Goal: Task Accomplishment & Management: Use online tool/utility

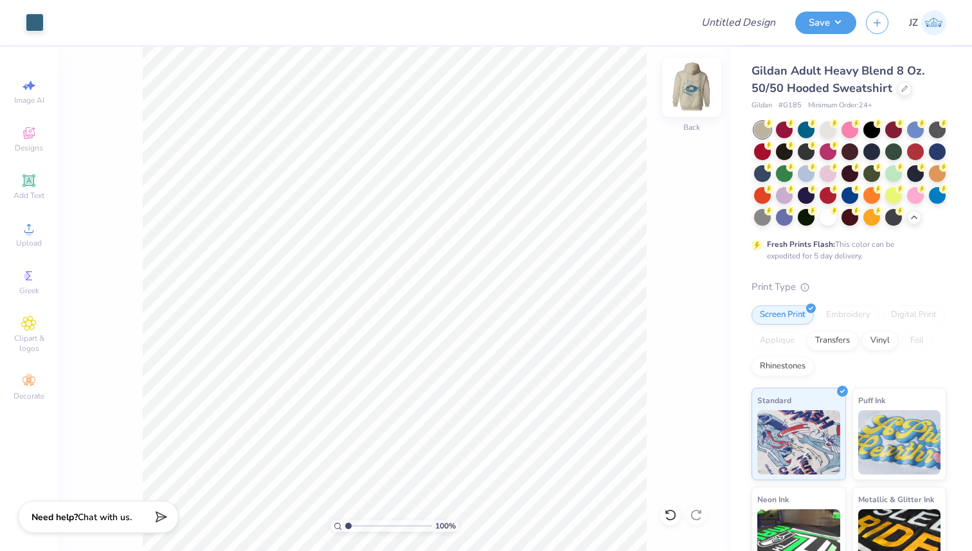
click at [693, 98] on img at bounding box center [691, 87] width 51 height 51
click at [693, 98] on img at bounding box center [692, 88] width 26 height 26
type input "1.50"
type input "4.58"
type input "2.49"
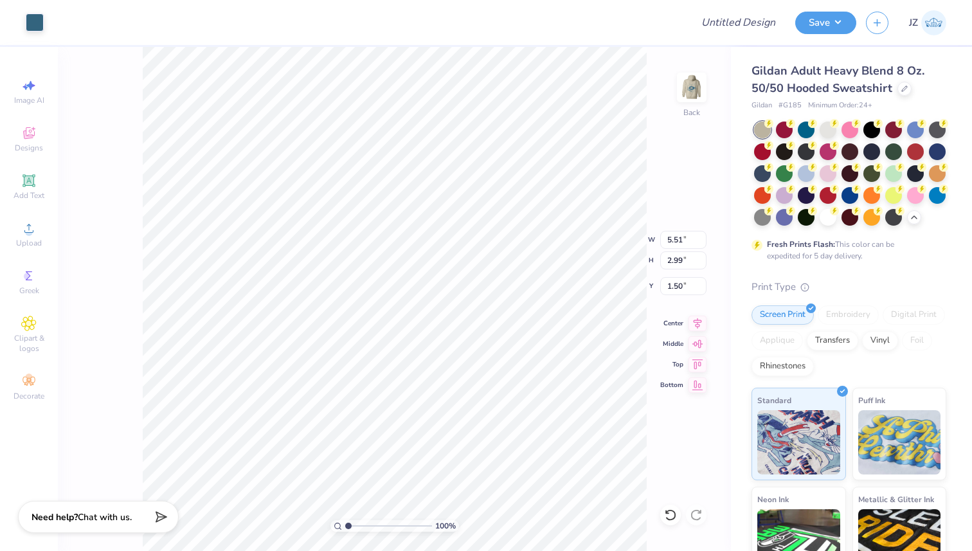
type input "2.00"
type input "4.17"
type input "2.26"
type input "2.23"
click at [693, 72] on img at bounding box center [691, 87] width 51 height 51
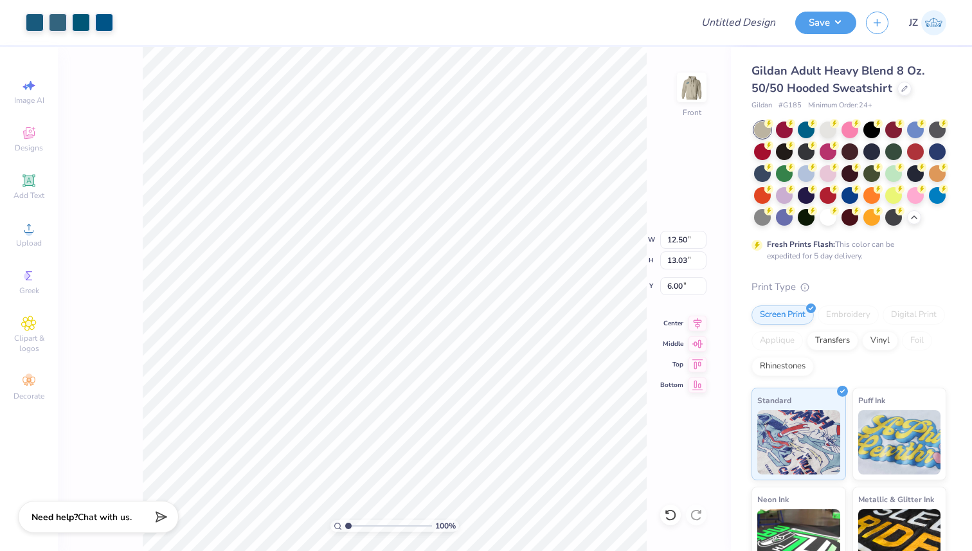
type input "11.78"
type input "12.28"
click at [698, 323] on icon at bounding box center [697, 321] width 18 height 15
click at [686, 87] on img at bounding box center [691, 87] width 51 height 51
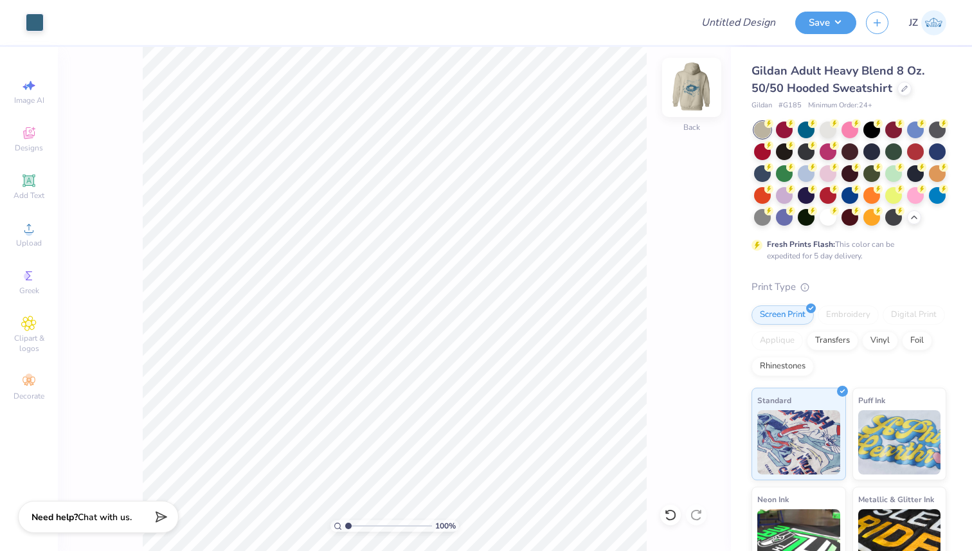
click at [697, 87] on img at bounding box center [691, 87] width 51 height 51
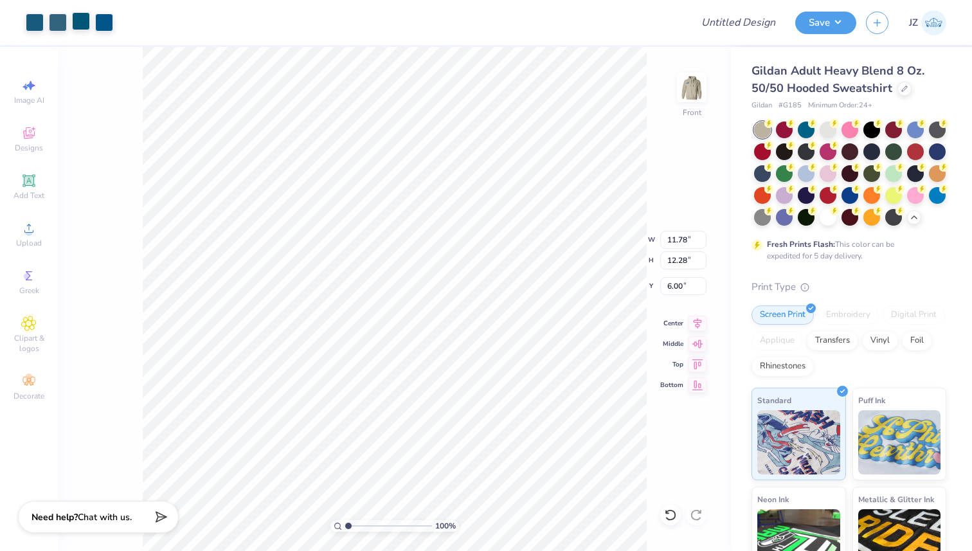
click at [90, 24] on div at bounding box center [81, 21] width 18 height 18
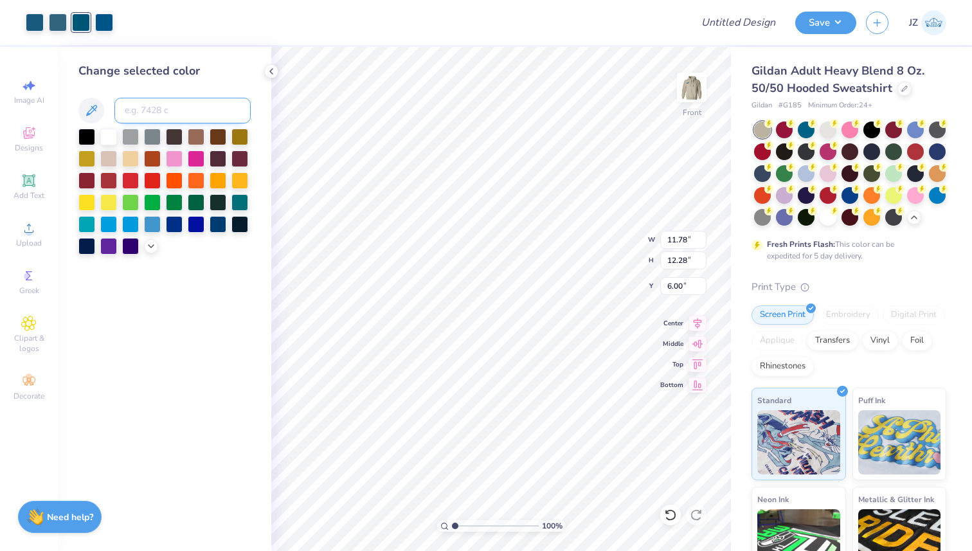
click at [153, 115] on input at bounding box center [182, 111] width 136 height 26
click at [175, 221] on div at bounding box center [174, 223] width 17 height 17
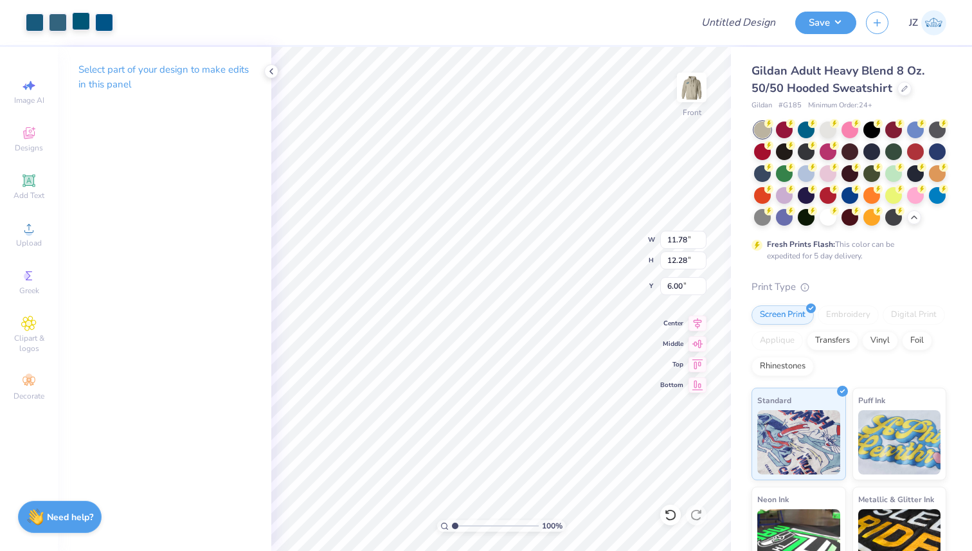
click at [84, 24] on div at bounding box center [81, 21] width 18 height 18
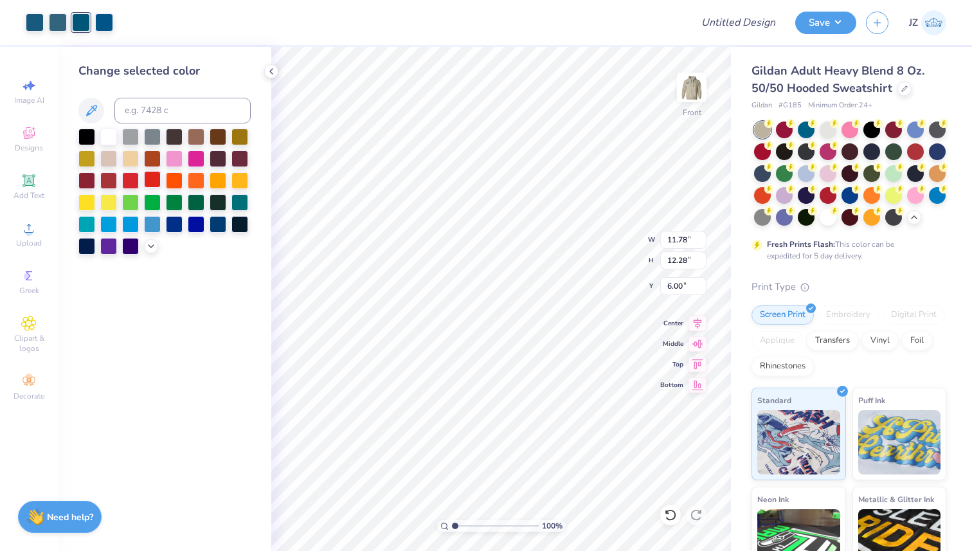
click at [154, 182] on div at bounding box center [152, 179] width 17 height 17
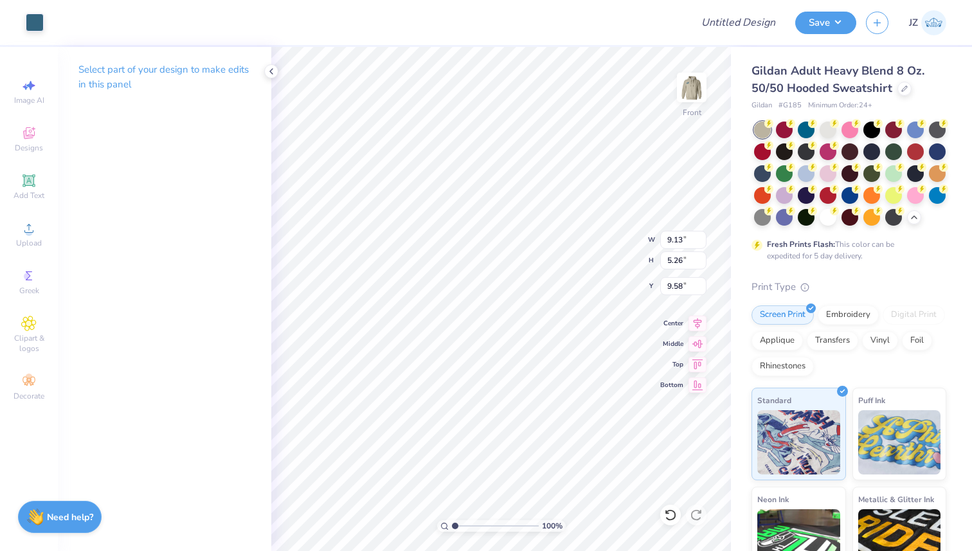
type input "9.13"
type input "5.26"
type input "9.58"
type input "0.71"
type input "1.08"
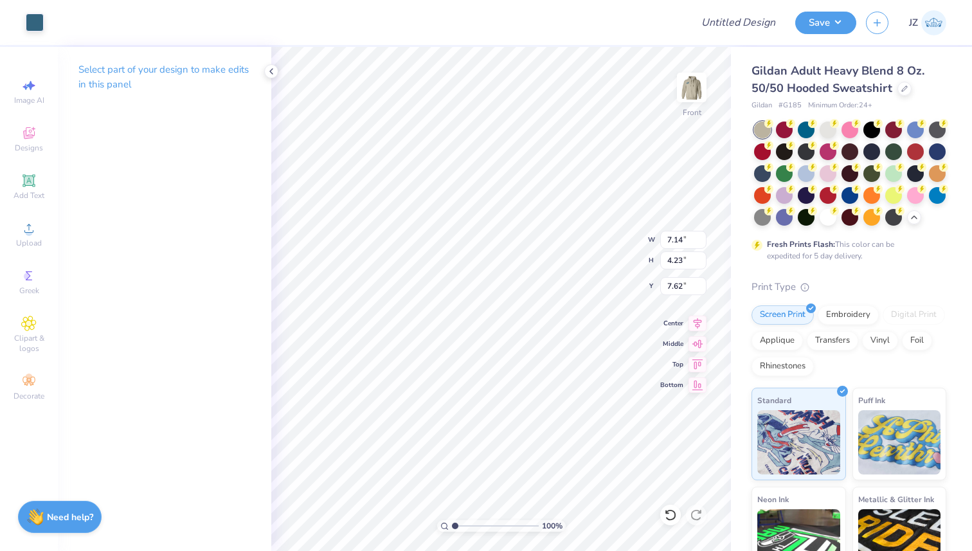
type input "10.58"
click at [38, 22] on div at bounding box center [35, 21] width 18 height 18
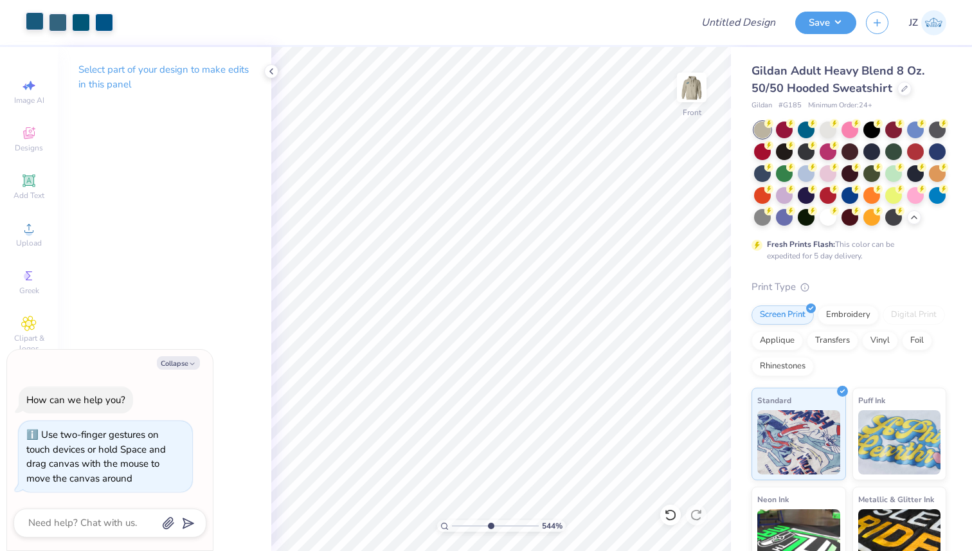
drag, startPoint x: 454, startPoint y: 528, endPoint x: 489, endPoint y: 523, distance: 35.0
type input "5.05"
click at [489, 523] on input "range" at bounding box center [495, 526] width 87 height 12
click at [52, 23] on div at bounding box center [58, 21] width 18 height 18
type textarea "x"
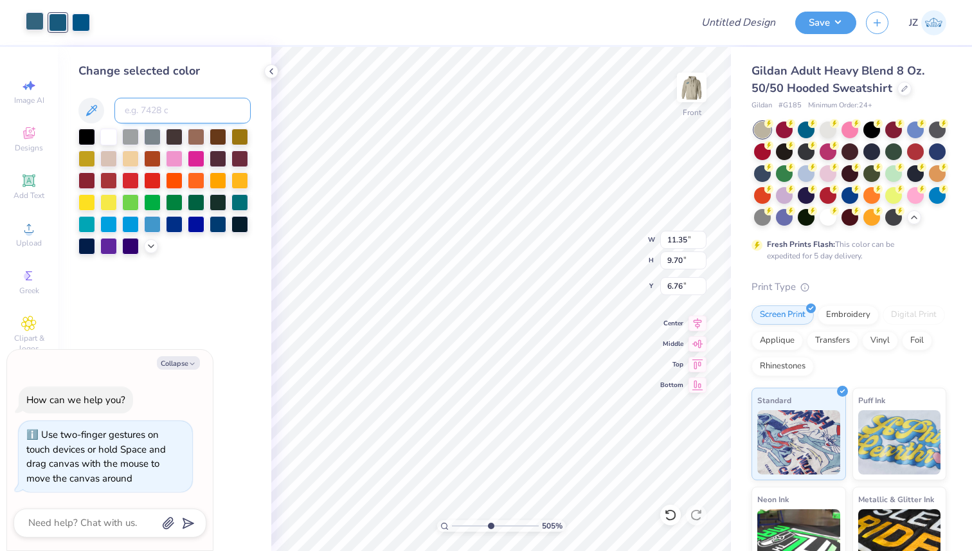
click at [139, 116] on input at bounding box center [182, 111] width 136 height 26
type input "7699"
click at [58, 21] on div at bounding box center [58, 21] width 18 height 18
click at [58, 21] on div at bounding box center [58, 22] width 18 height 18
click at [87, 24] on div at bounding box center [81, 21] width 18 height 18
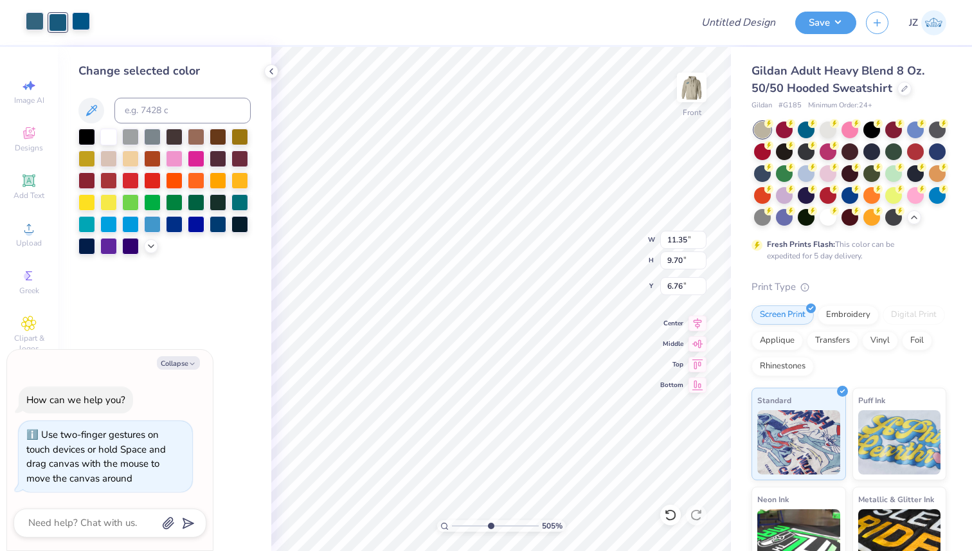
type textarea "x"
click at [143, 118] on input at bounding box center [182, 111] width 136 height 26
type input "7699"
click at [88, 19] on div at bounding box center [81, 21] width 18 height 18
type textarea "x"
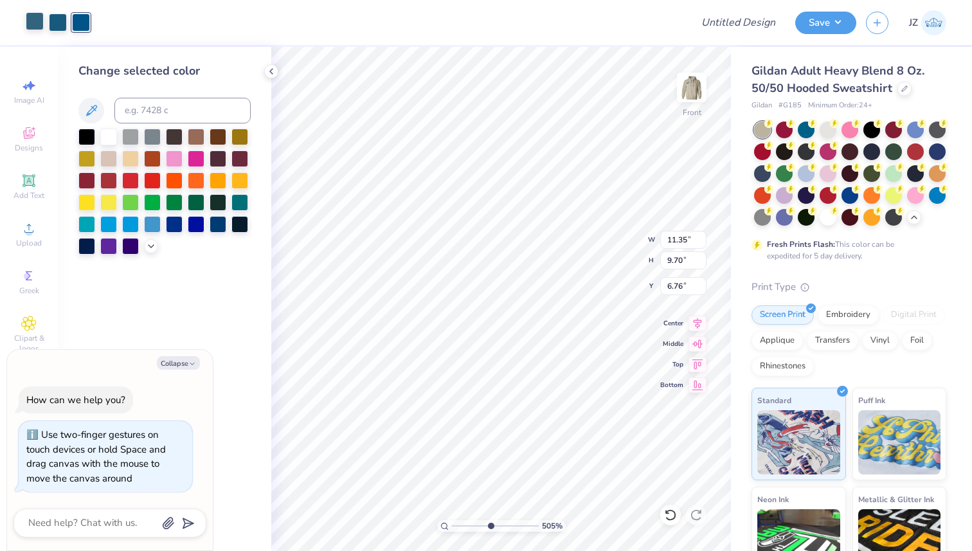
type input "6.75"
type textarea "x"
drag, startPoint x: 492, startPoint y: 524, endPoint x: 447, endPoint y: 523, distance: 45.0
type input "1"
click at [452, 523] on input "range" at bounding box center [495, 526] width 87 height 12
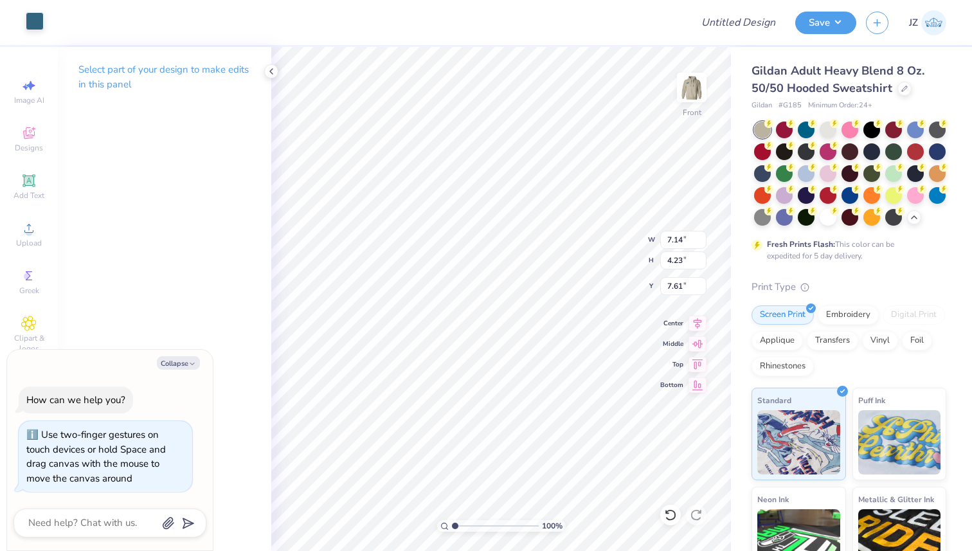
type textarea "x"
type input "7.35"
type input "10.13"
type textarea "x"
type input "0.71"
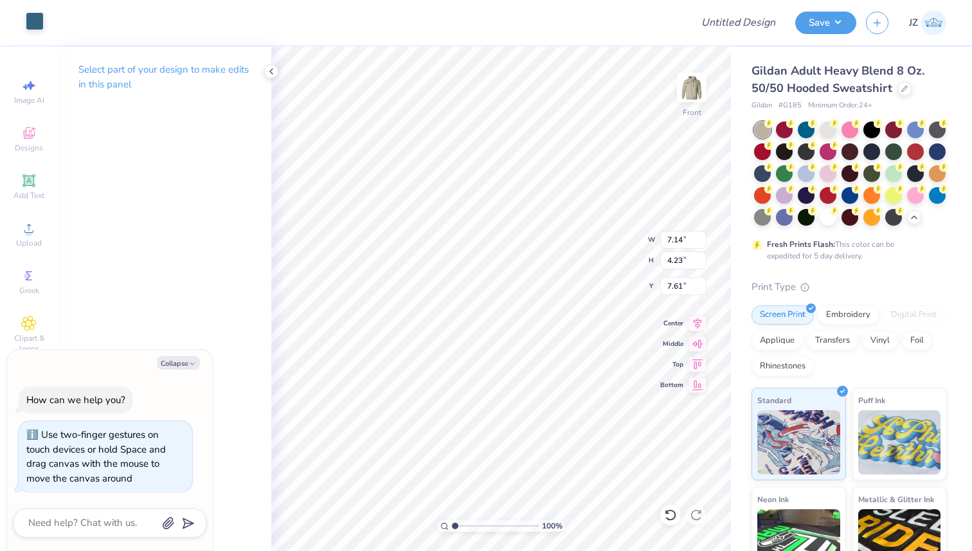
type input "1.08"
type input "10.58"
type textarea "x"
type input "0.90"
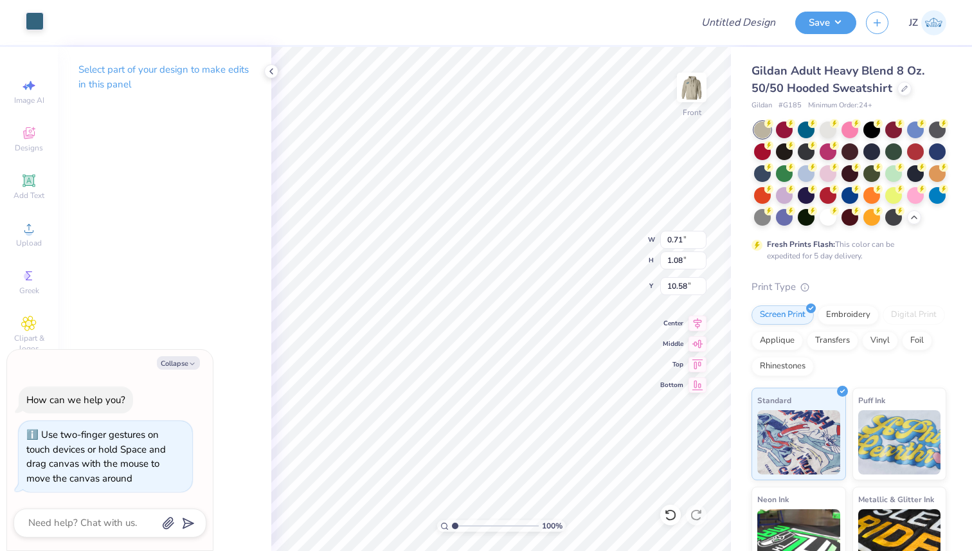
type input "8.75"
type textarea "x"
type input "1.11"
type input "1.15"
type input "6.50"
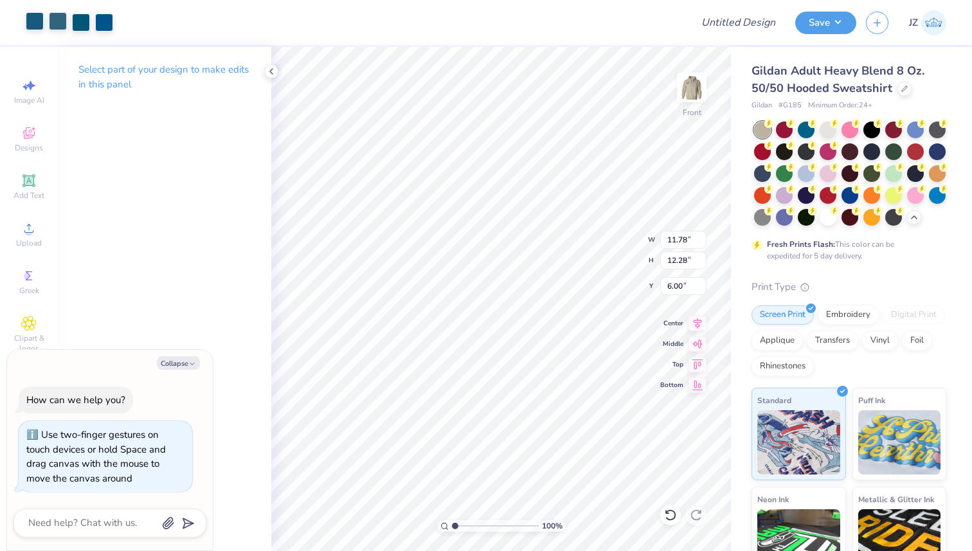
click at [62, 23] on div at bounding box center [58, 21] width 18 height 18
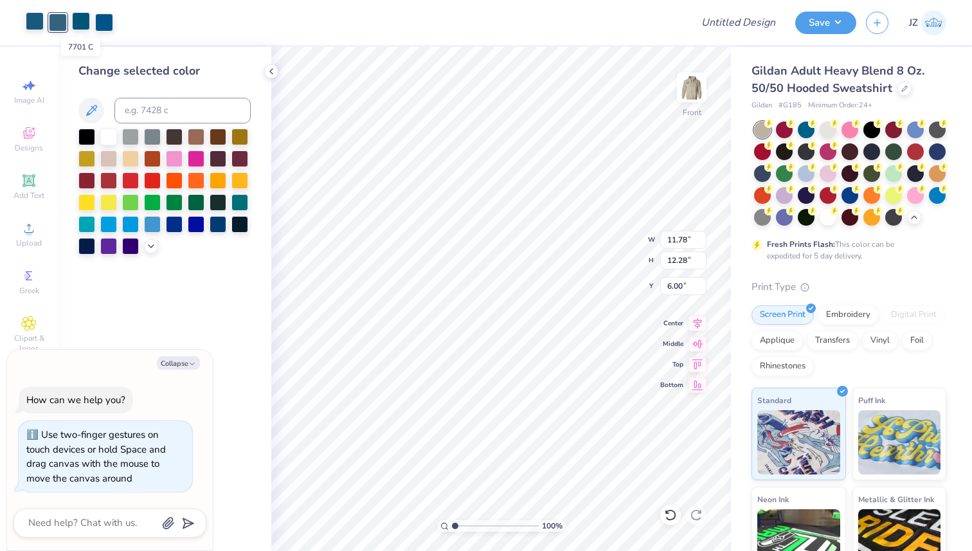
click at [86, 24] on div at bounding box center [81, 21] width 18 height 18
click at [105, 25] on div at bounding box center [104, 21] width 18 height 18
click at [31, 21] on div at bounding box center [35, 21] width 18 height 18
type textarea "x"
click at [129, 112] on input at bounding box center [182, 111] width 136 height 26
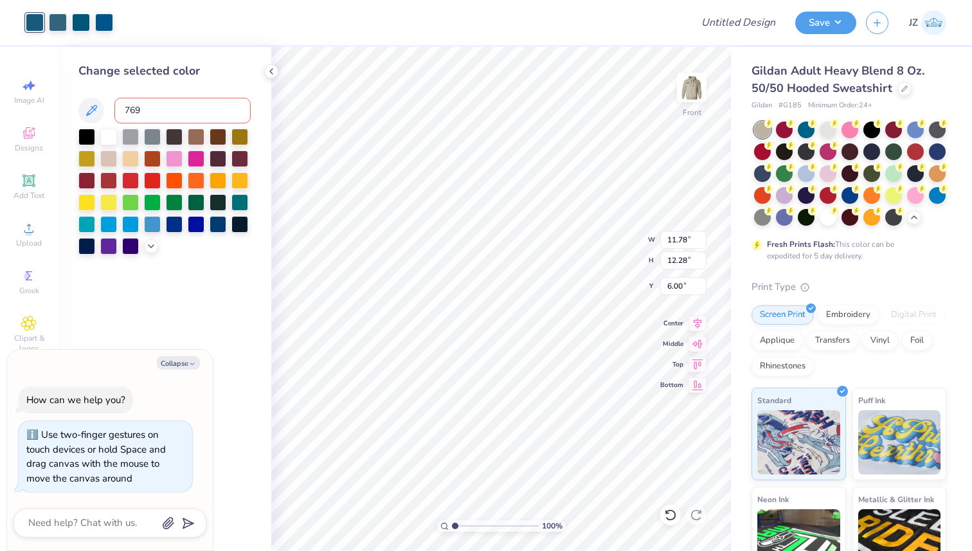
type input "7699"
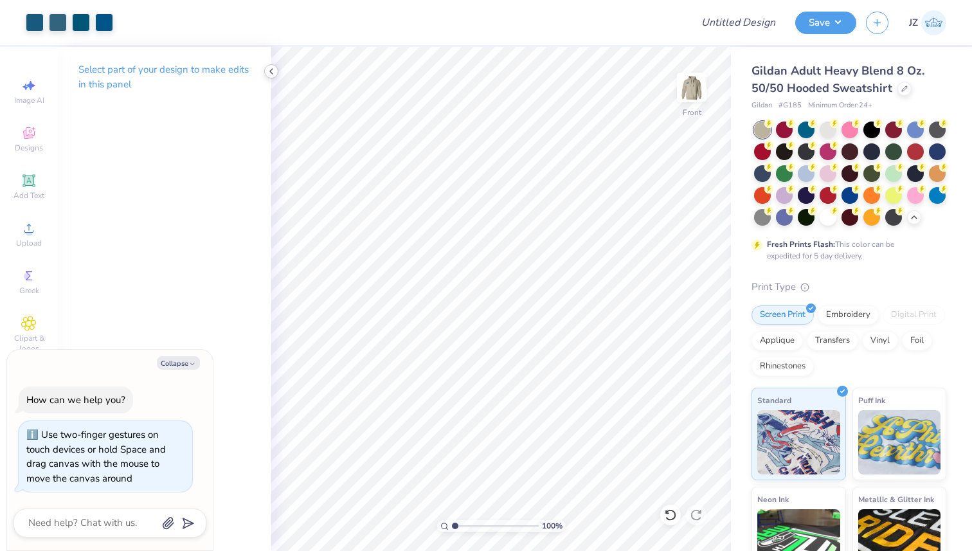
click at [272, 71] on icon at bounding box center [271, 71] width 10 height 10
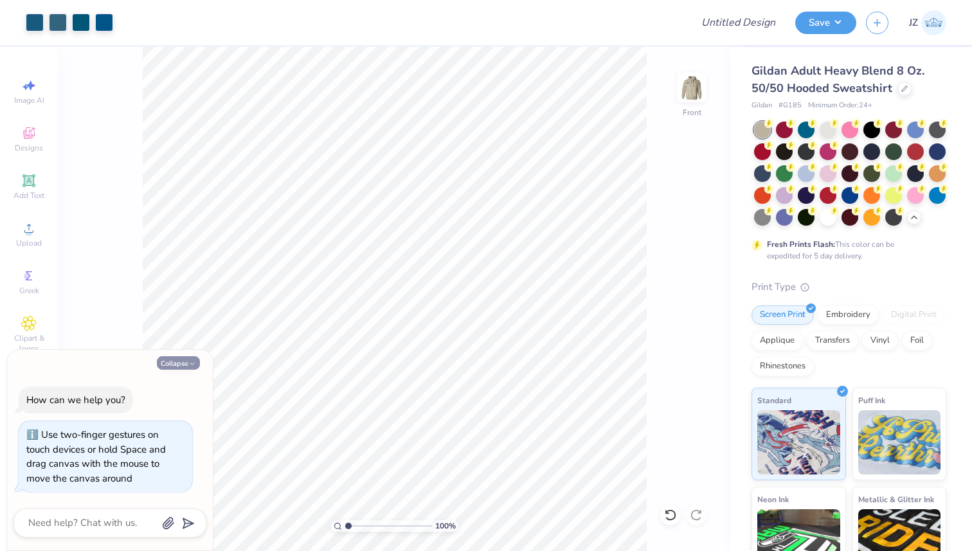
click at [186, 364] on button "Collapse" at bounding box center [178, 362] width 43 height 13
type textarea "x"
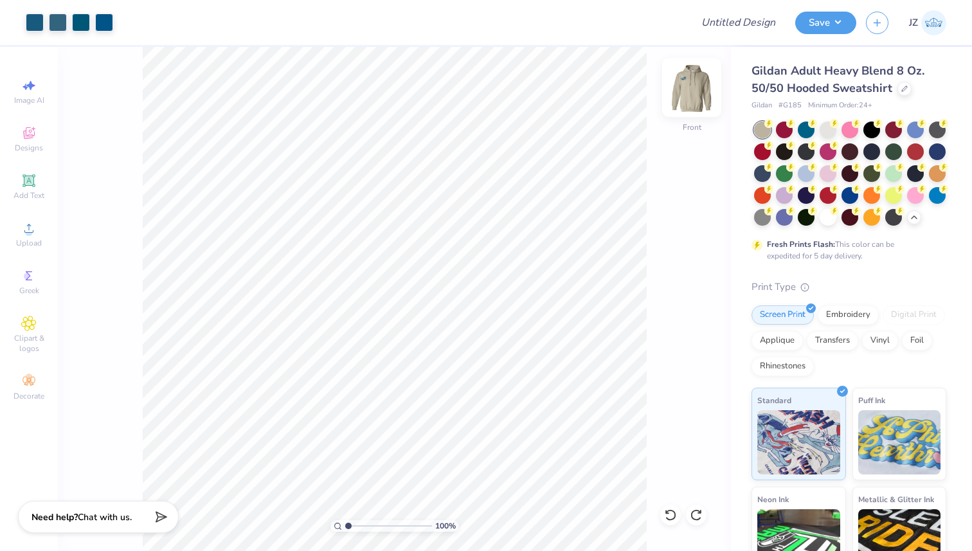
click at [688, 93] on img at bounding box center [691, 87] width 51 height 51
click at [698, 94] on img at bounding box center [691, 87] width 51 height 51
click at [698, 95] on img at bounding box center [691, 87] width 51 height 51
click at [693, 104] on img at bounding box center [691, 87] width 51 height 51
click at [804, 174] on div at bounding box center [805, 172] width 17 height 17
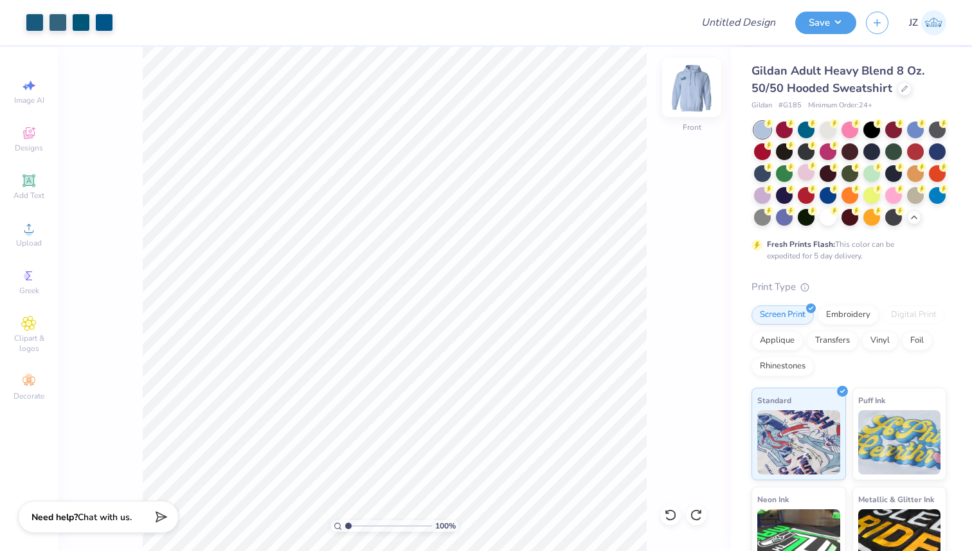
click at [694, 98] on img at bounding box center [691, 87] width 51 height 51
click at [916, 197] on div at bounding box center [915, 194] width 17 height 17
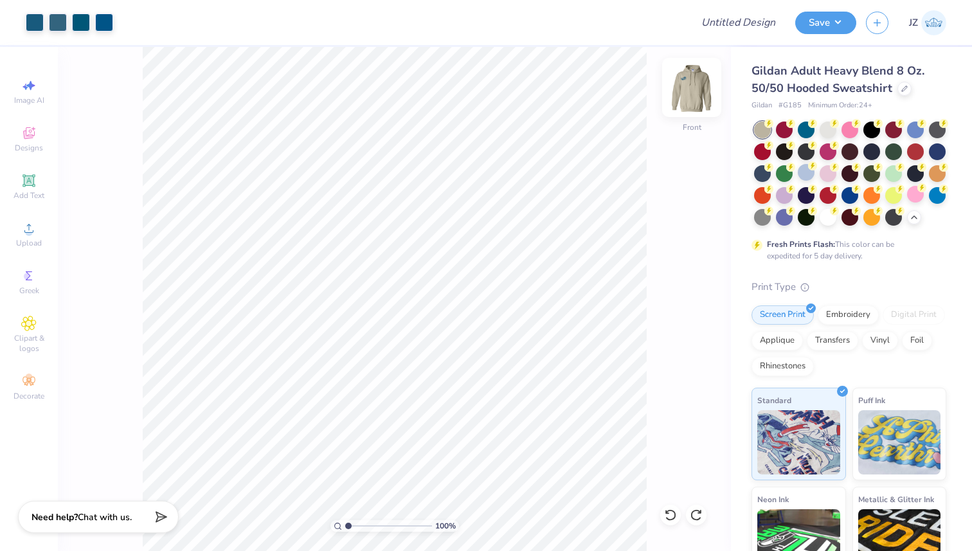
click at [705, 93] on img at bounding box center [691, 87] width 51 height 51
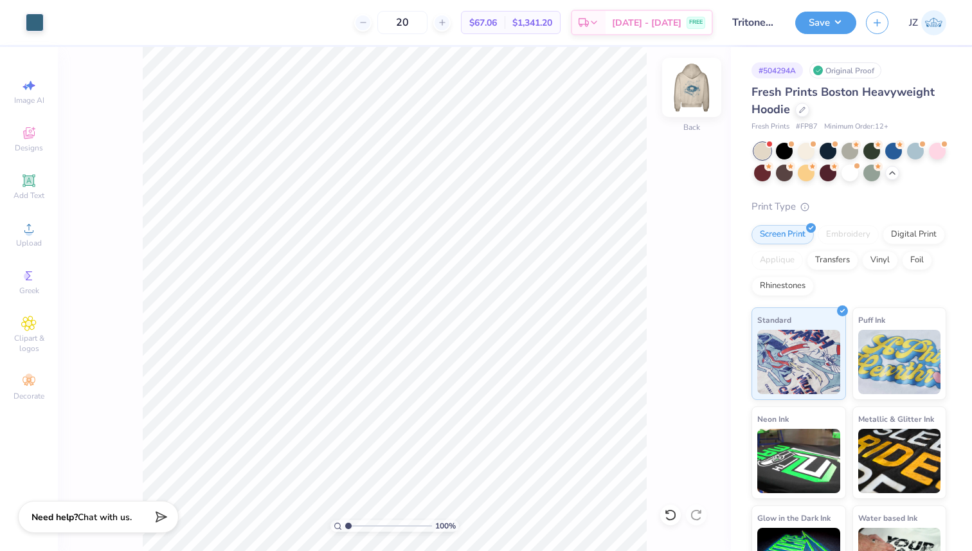
click at [691, 82] on img at bounding box center [691, 87] width 51 height 51
click at [681, 90] on img at bounding box center [691, 87] width 51 height 51
click at [691, 84] on img at bounding box center [691, 87] width 51 height 51
click at [694, 88] on img at bounding box center [691, 87] width 51 height 51
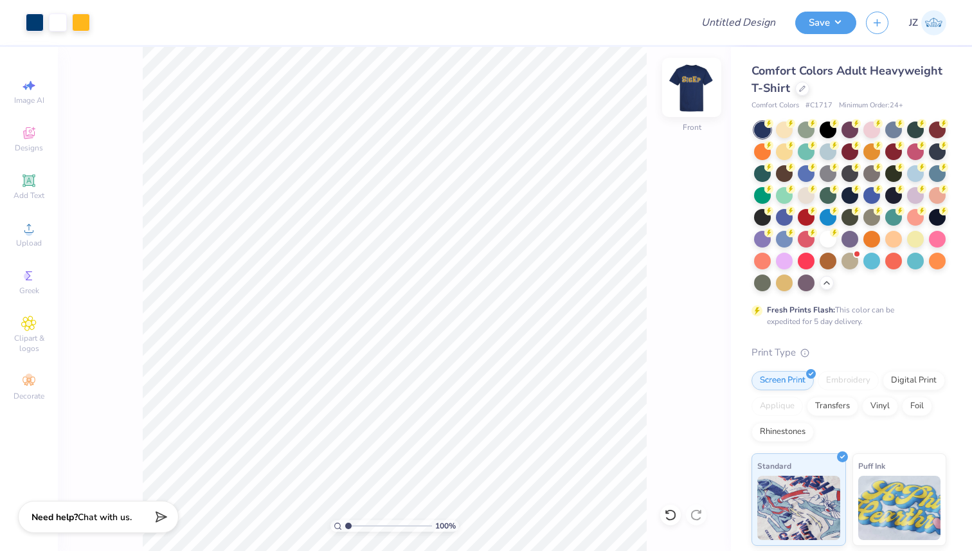
click at [679, 101] on img at bounding box center [691, 87] width 51 height 51
